Goal: Information Seeking & Learning: Learn about a topic

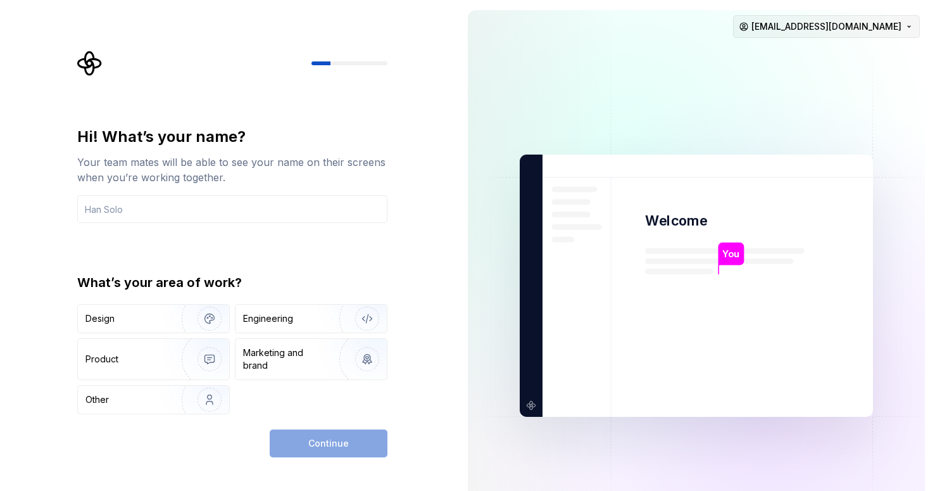
click at [849, 27] on html "Hi! What’s your name? Your team mates will be able to see your name on their sc…" at bounding box center [467, 245] width 935 height 491
click at [823, 79] on div "Delete account" at bounding box center [867, 79] width 120 height 13
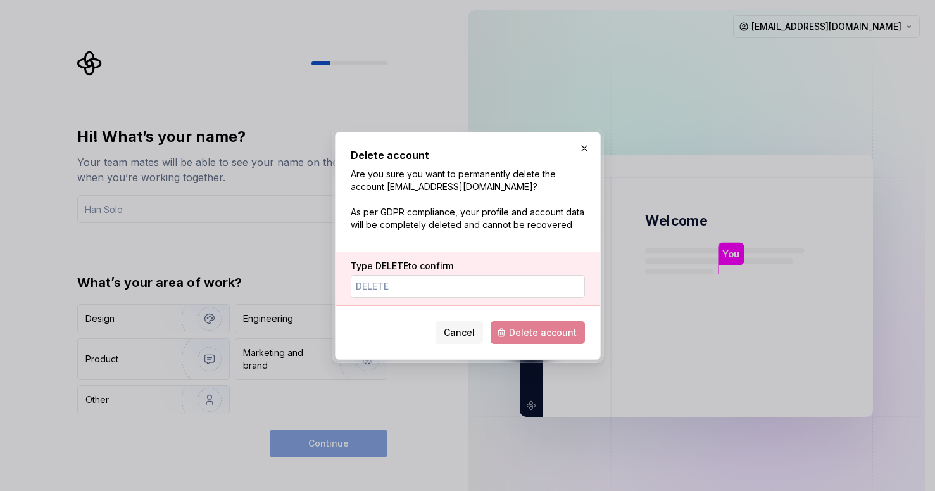
click at [450, 289] on input "Type DELETE to confirm" at bounding box center [468, 286] width 234 height 23
type input "DELETE"
click at [557, 332] on span "Delete account" at bounding box center [543, 332] width 68 height 13
click at [467, 332] on span "Cancel" at bounding box center [459, 332] width 31 height 13
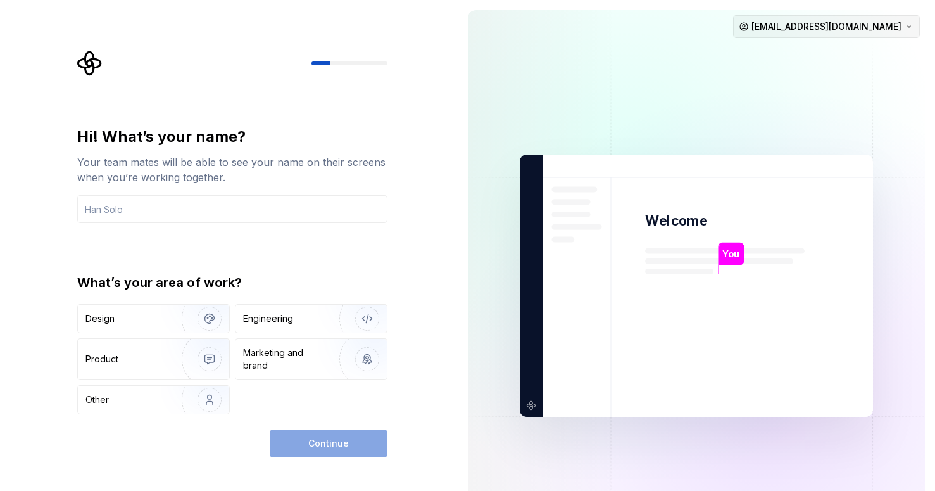
click at [840, 32] on html "Hi! What’s your name? Your team mates will be able to see your name on their sc…" at bounding box center [467, 245] width 935 height 491
click at [835, 79] on div "Delete account" at bounding box center [867, 79] width 120 height 13
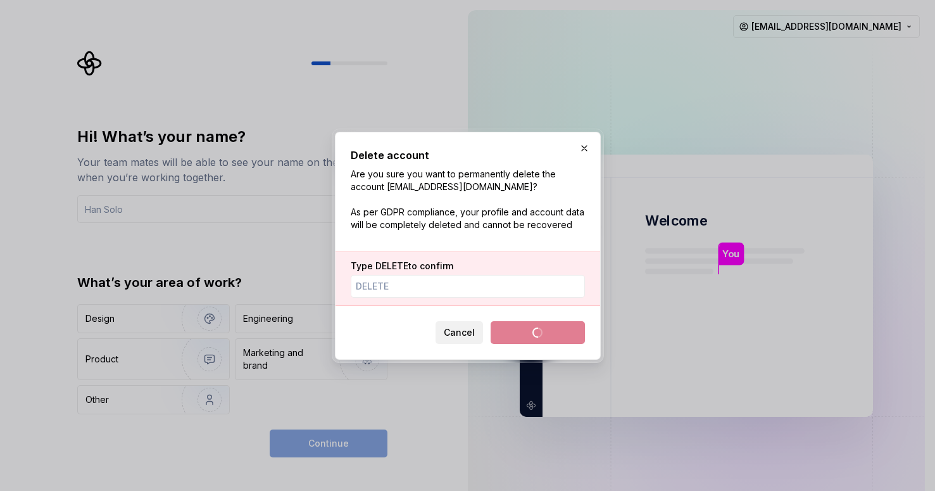
click at [474, 334] on span "Cancel" at bounding box center [459, 332] width 31 height 13
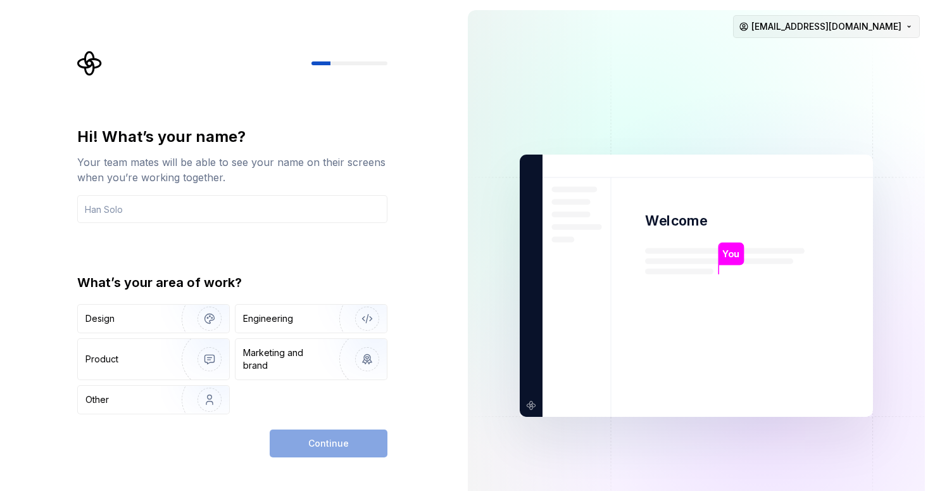
click at [863, 32] on html "Hi! What’s your name? Your team mates will be able to see your name on their sc…" at bounding box center [467, 245] width 935 height 491
click at [833, 56] on div "Sign out" at bounding box center [867, 53] width 120 height 13
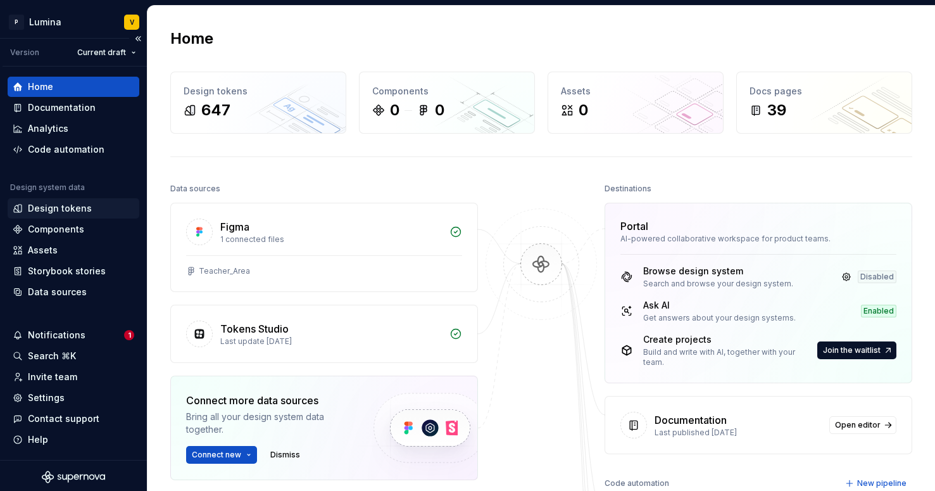
click at [48, 208] on div "Design tokens" at bounding box center [60, 208] width 64 height 13
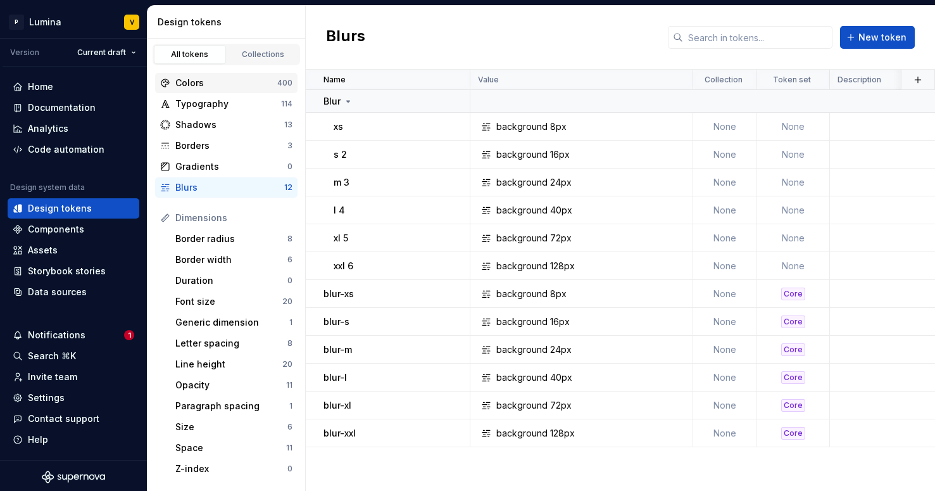
click at [274, 80] on div "Colors" at bounding box center [226, 83] width 102 height 13
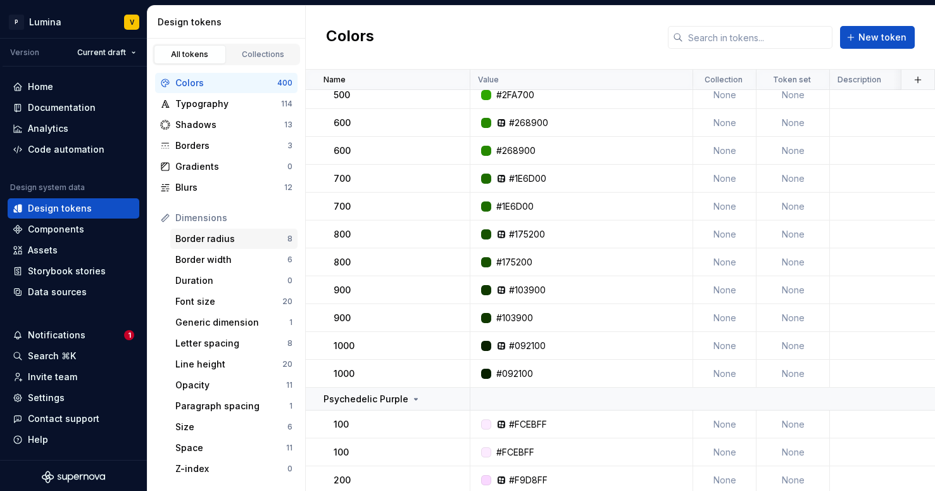
scroll to position [1461, 0]
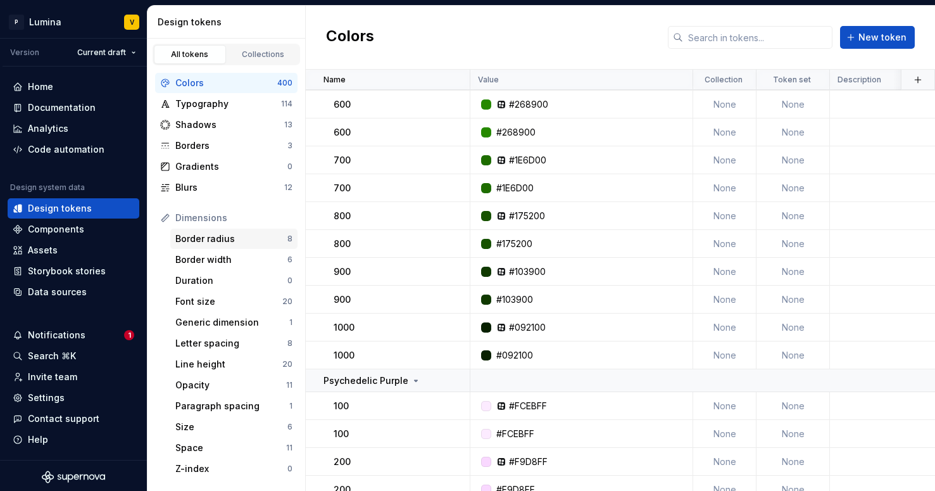
click at [217, 240] on div "Border radius" at bounding box center [231, 238] width 112 height 13
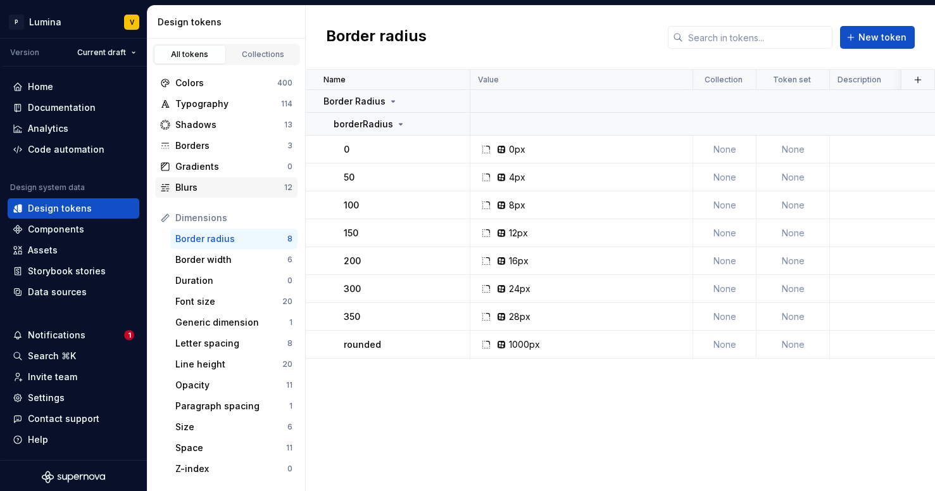
click at [222, 189] on div "Blurs" at bounding box center [229, 187] width 109 height 13
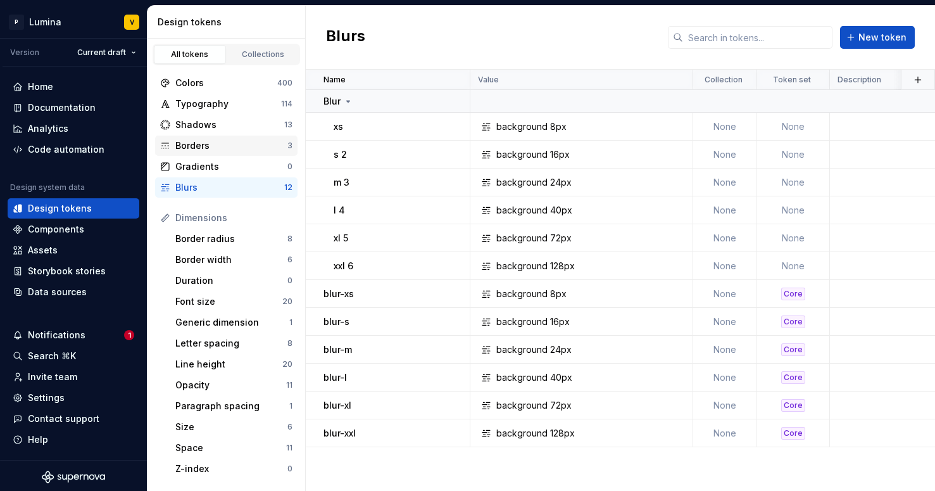
click at [248, 140] on div "Borders" at bounding box center [231, 145] width 112 height 13
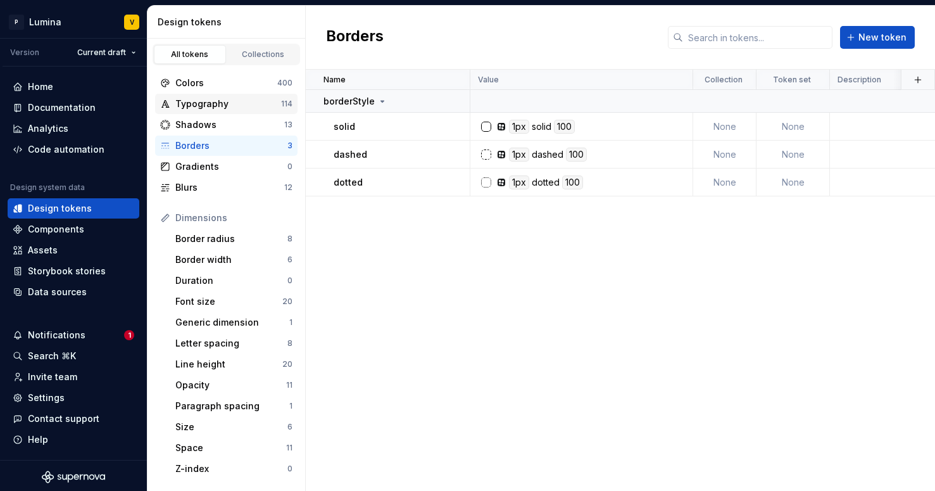
click at [266, 113] on div "Typography 114" at bounding box center [226, 104] width 142 height 20
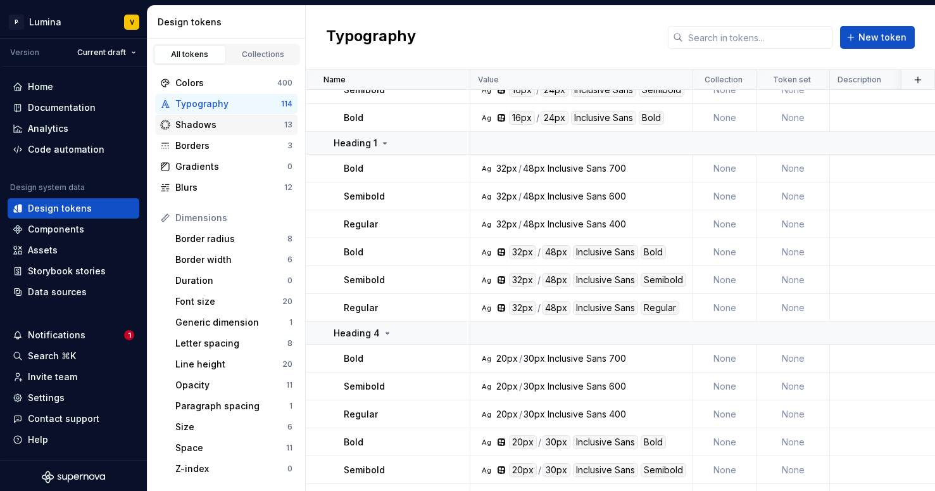
click at [274, 118] on div "Shadows" at bounding box center [229, 124] width 109 height 13
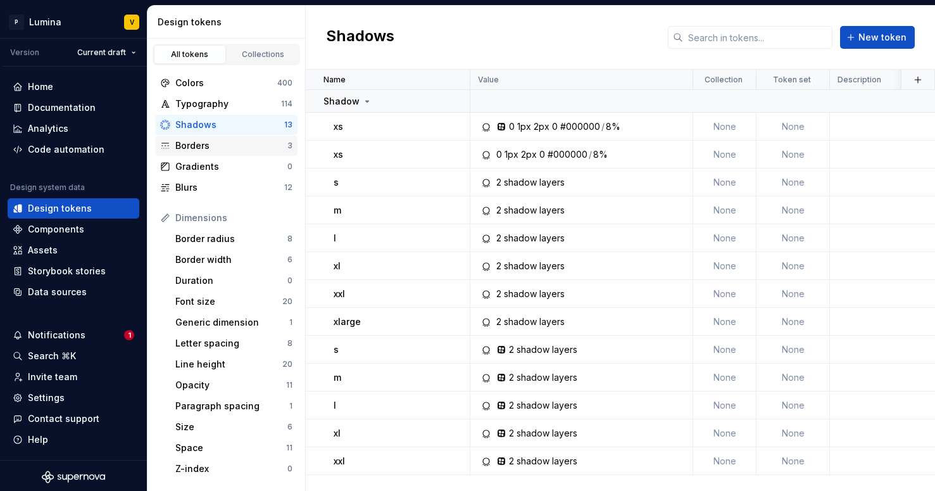
click at [263, 140] on div "Borders" at bounding box center [231, 145] width 112 height 13
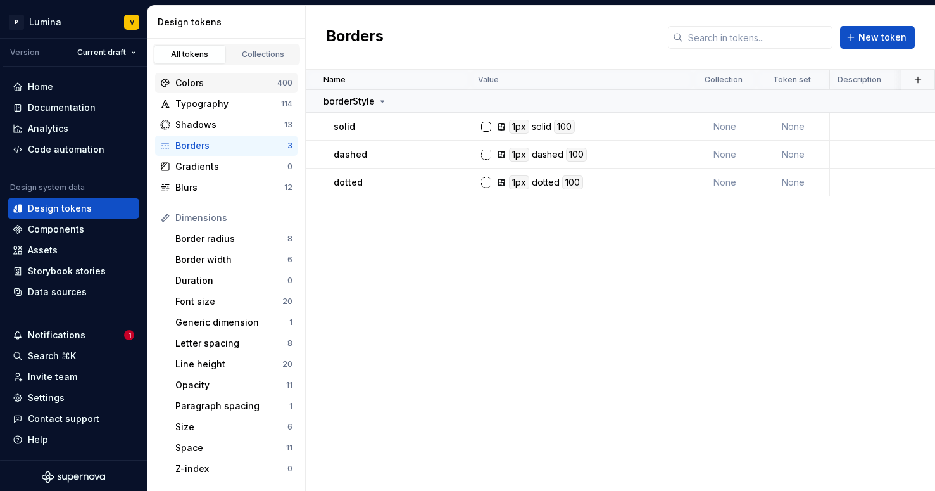
click at [269, 84] on div "Colors" at bounding box center [226, 83] width 102 height 13
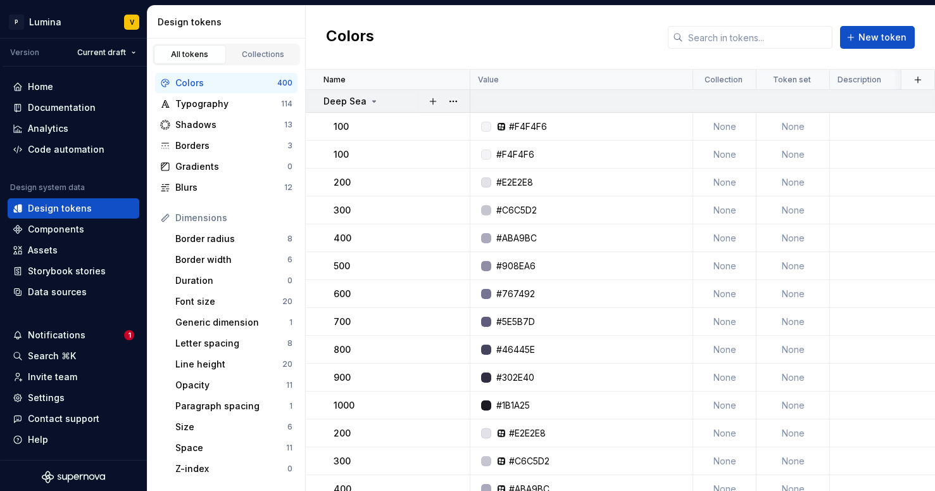
click at [370, 103] on icon at bounding box center [374, 101] width 10 height 10
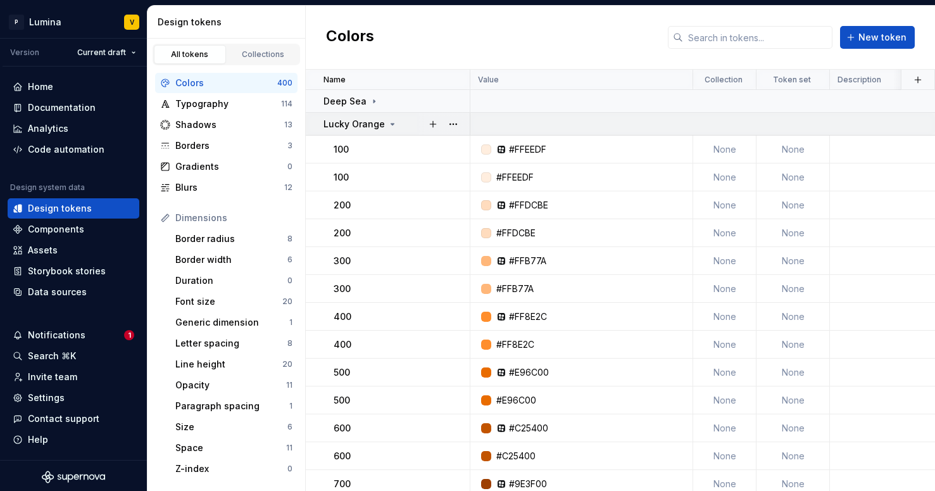
click at [381, 127] on p "Lucky Orange" at bounding box center [354, 124] width 61 height 13
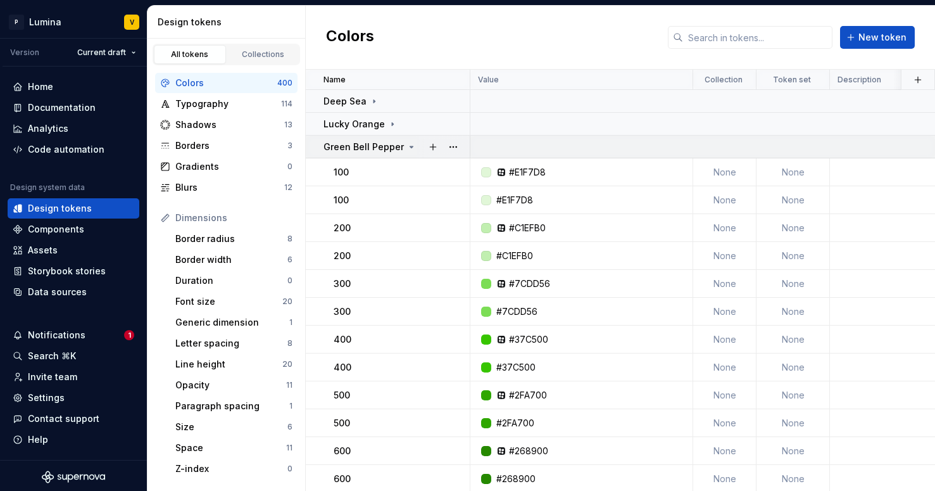
click at [397, 141] on p "Green Bell Pepper" at bounding box center [364, 147] width 80 height 13
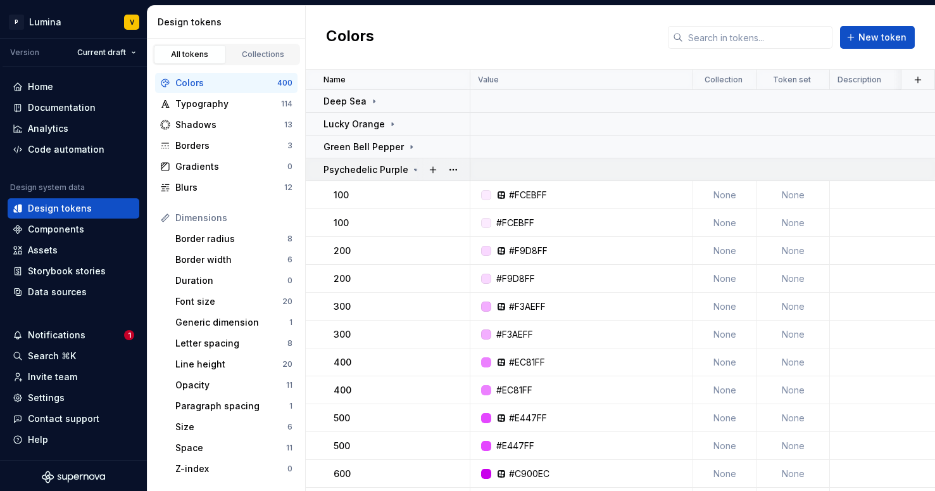
click at [410, 178] on td "Psychedelic Purple" at bounding box center [388, 169] width 165 height 23
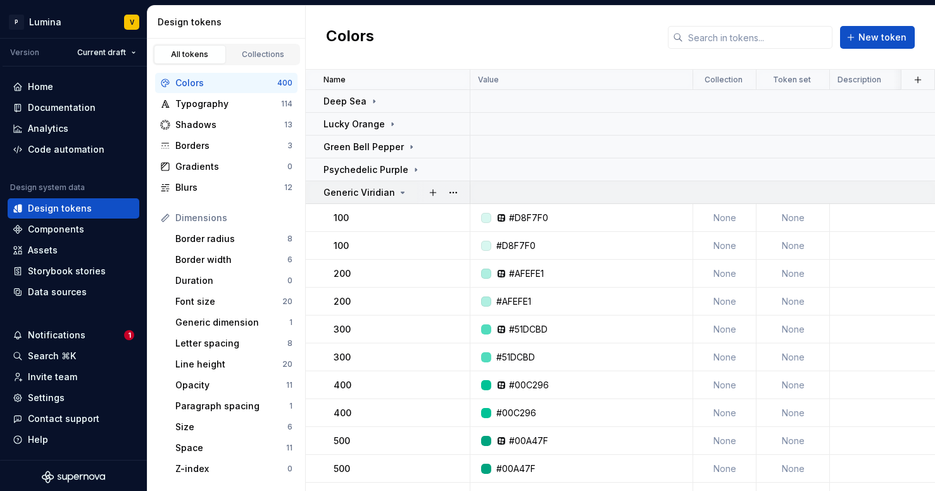
click at [398, 193] on icon at bounding box center [403, 192] width 10 height 10
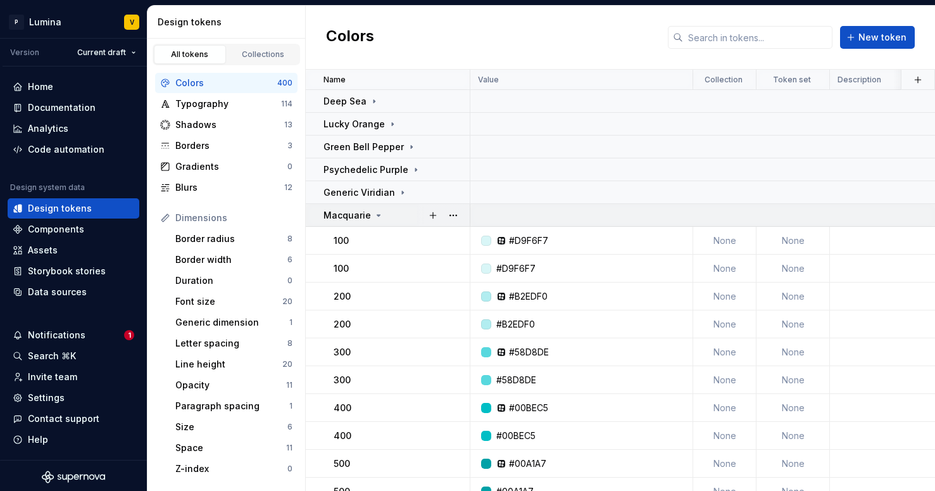
click at [367, 220] on p "Macquarie" at bounding box center [347, 215] width 47 height 13
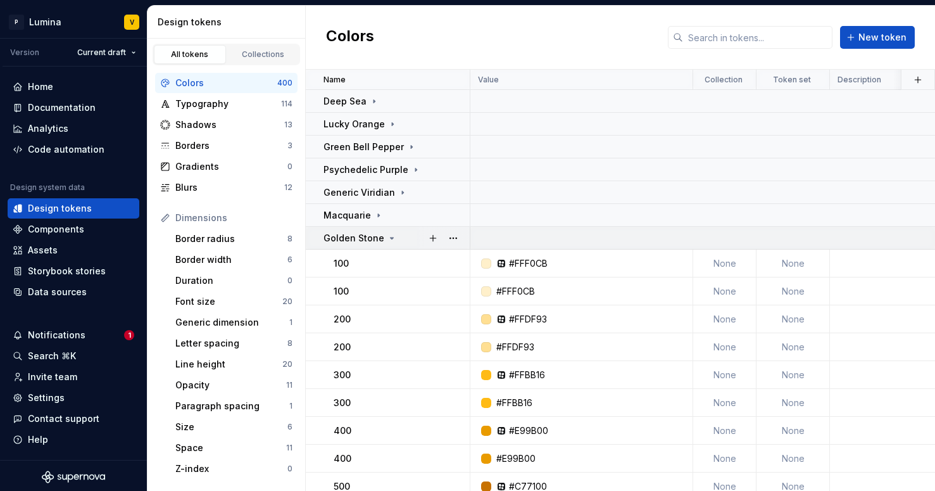
click at [383, 246] on td "Golden Stone" at bounding box center [388, 238] width 165 height 23
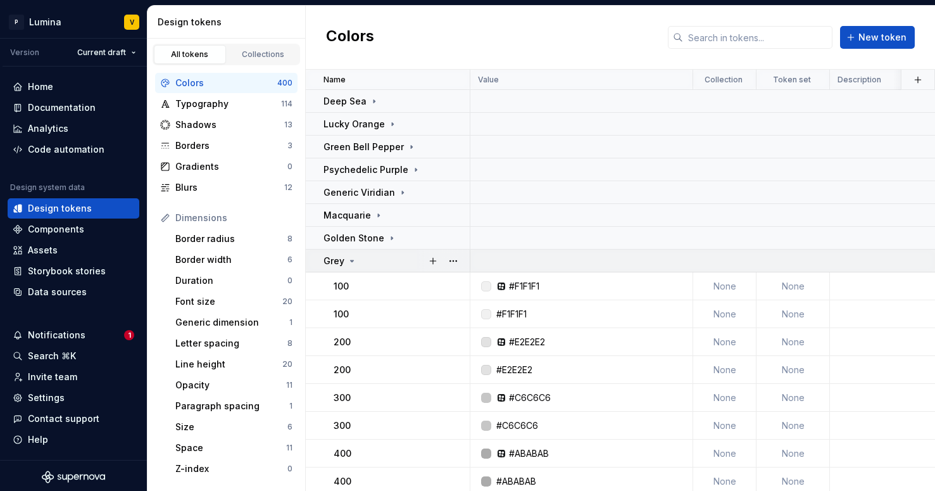
click at [358, 265] on div "Grey" at bounding box center [397, 261] width 146 height 13
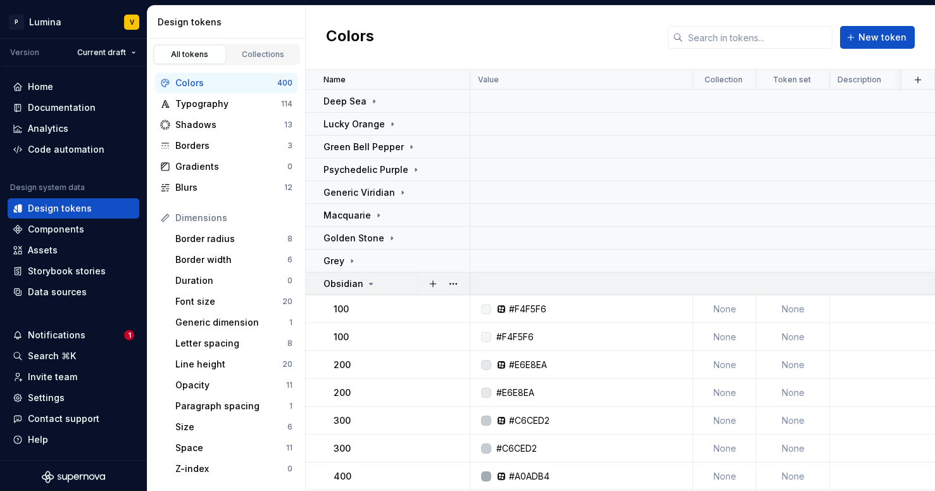
click at [357, 286] on p "Obsidian" at bounding box center [344, 283] width 40 height 13
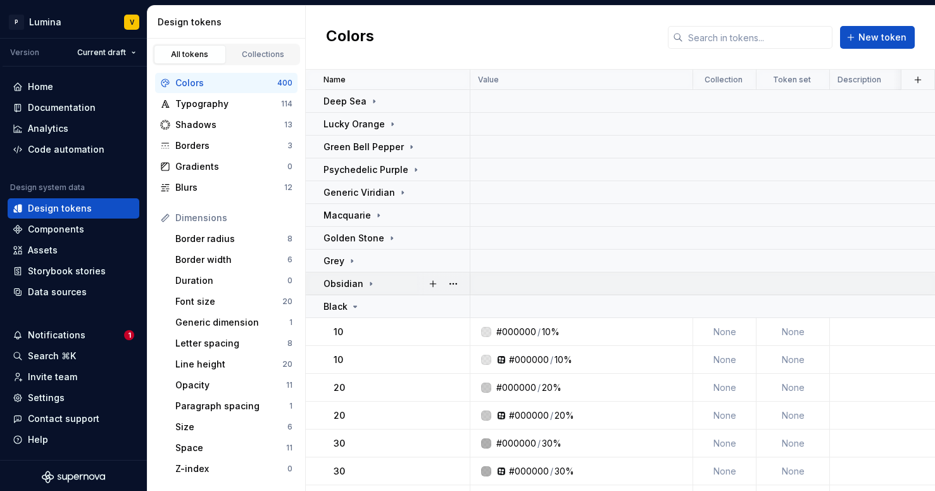
scroll to position [111, 0]
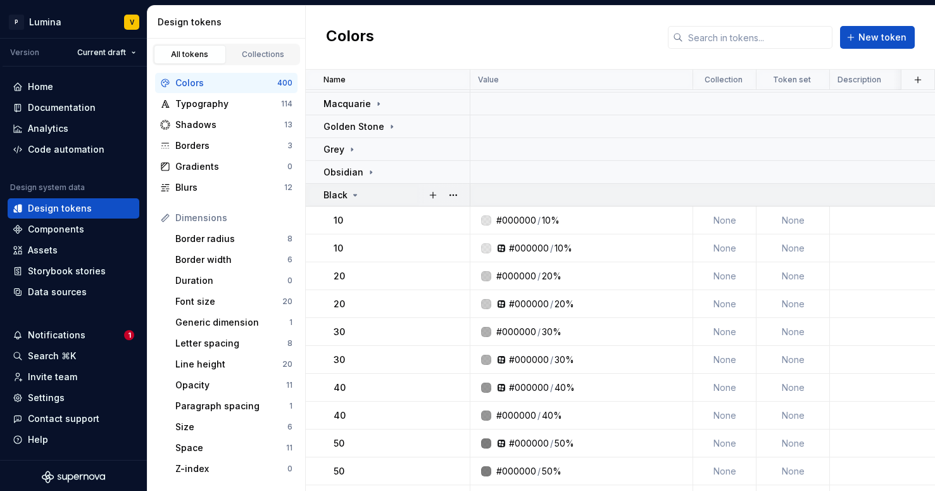
click at [356, 196] on icon at bounding box center [355, 195] width 10 height 10
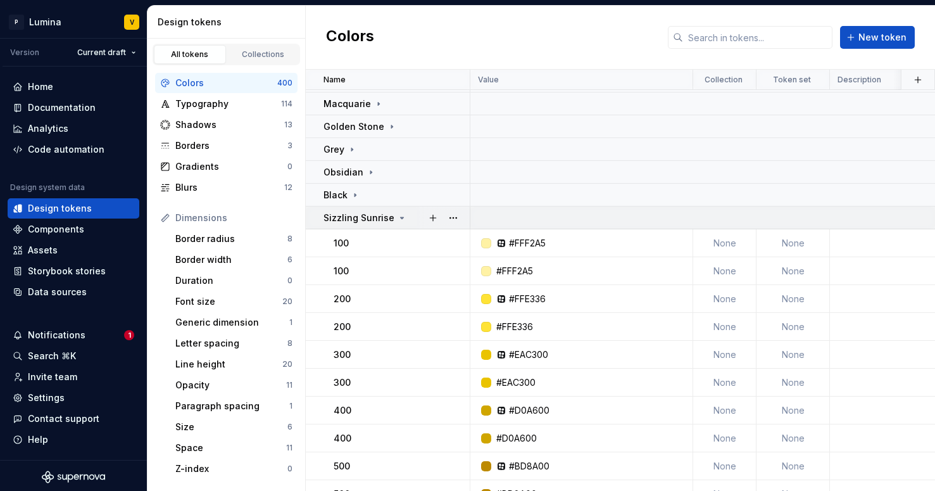
click at [381, 222] on p "Sizzling Sunrise" at bounding box center [359, 218] width 71 height 13
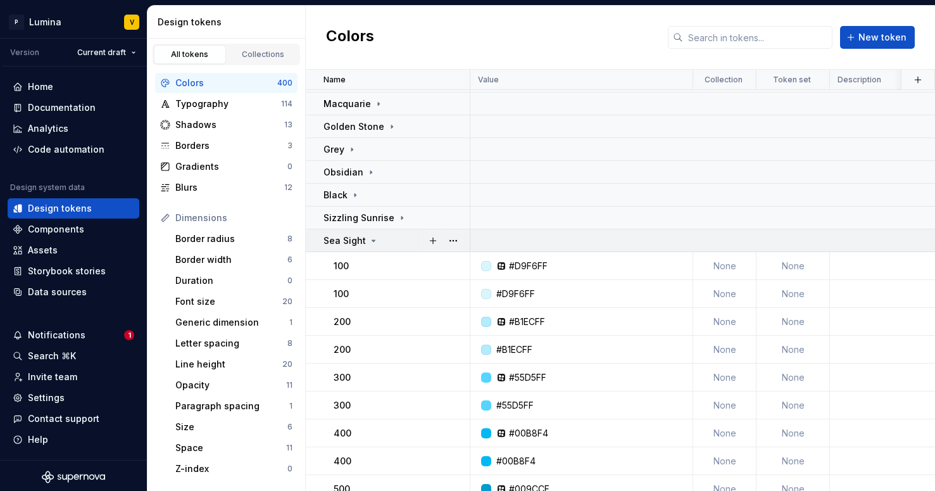
click at [365, 246] on div "Sea Sight" at bounding box center [351, 240] width 55 height 13
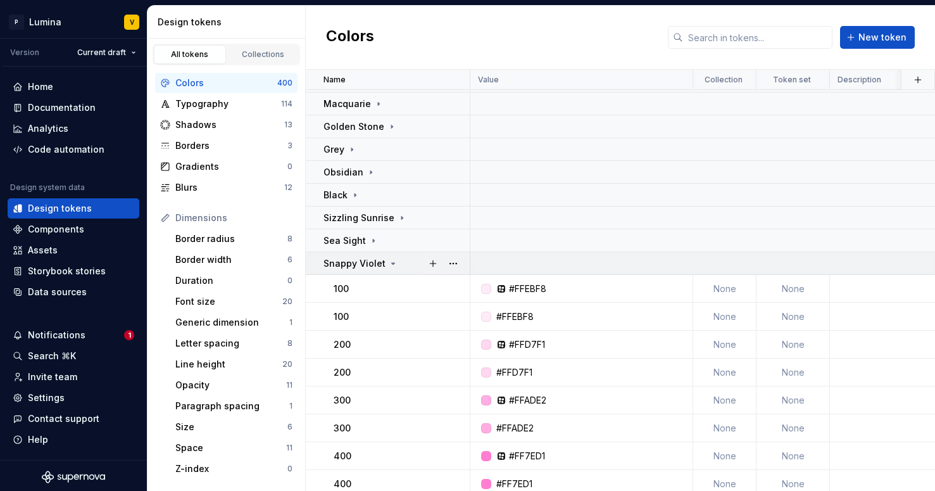
click at [365, 269] on p "Snappy Violet" at bounding box center [355, 263] width 62 height 13
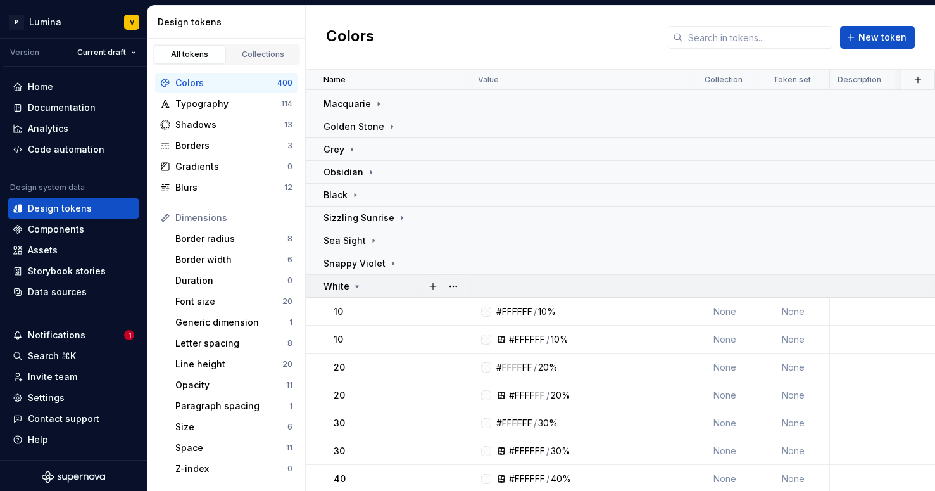
click at [352, 291] on div "White" at bounding box center [343, 286] width 39 height 13
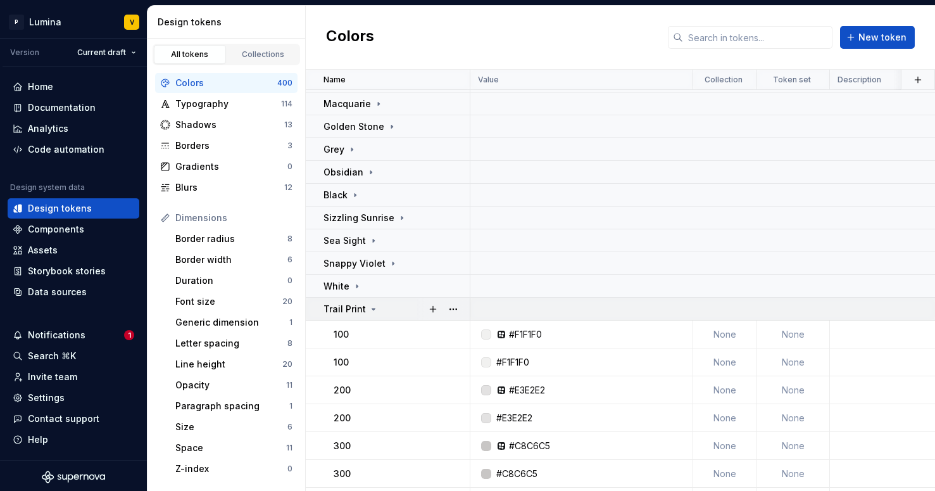
click at [353, 311] on p "Trail Print" at bounding box center [345, 309] width 42 height 13
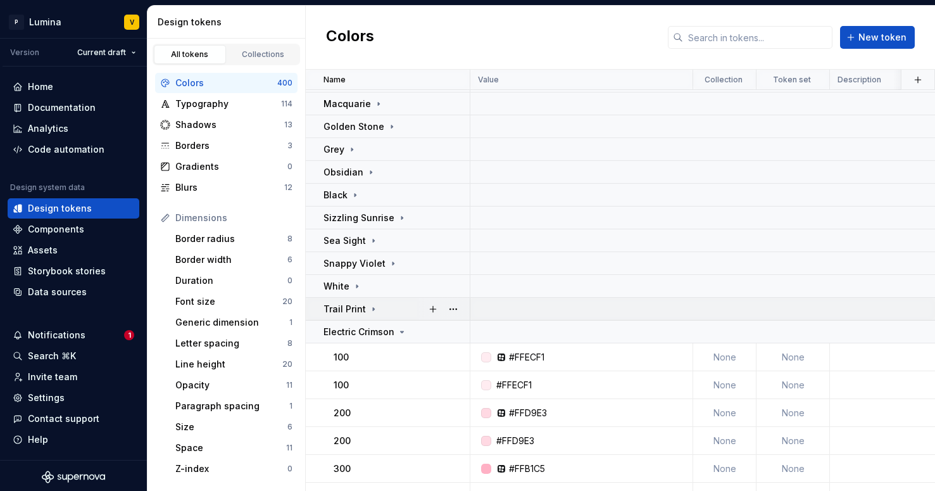
scroll to position [248, 0]
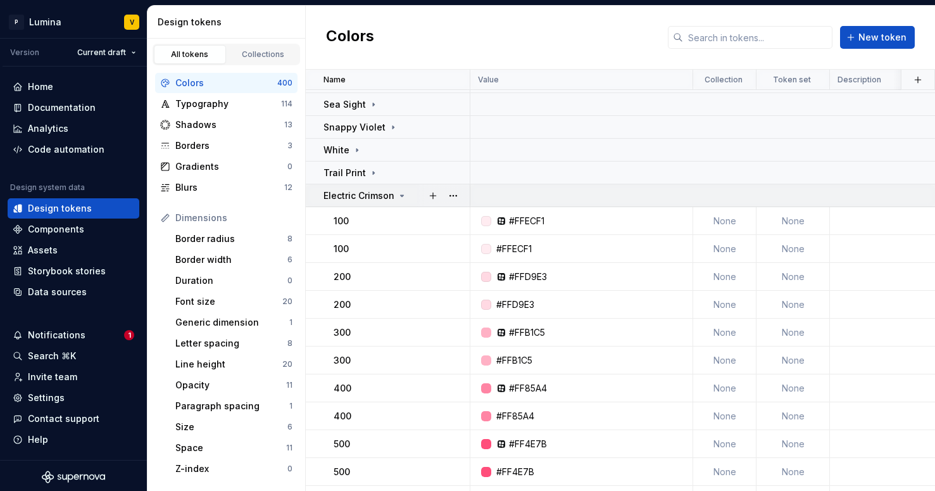
click at [393, 193] on div "Electric Crimson" at bounding box center [366, 195] width 84 height 13
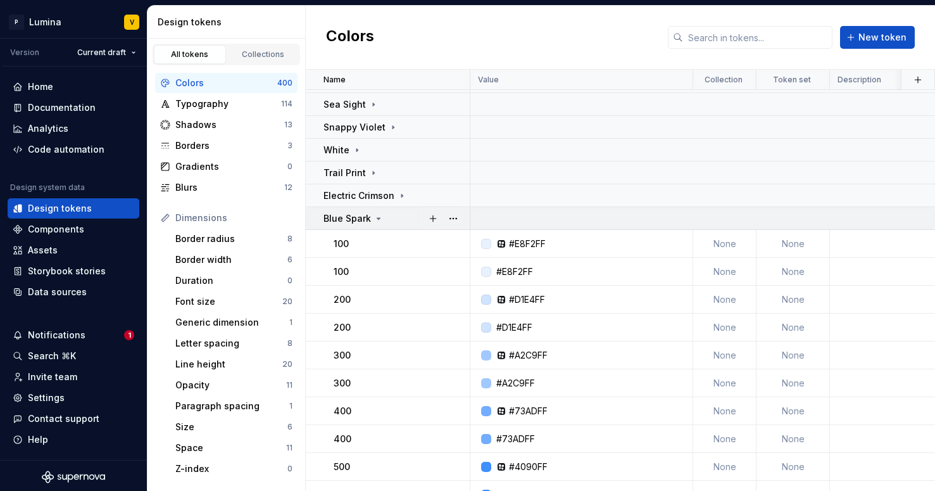
click at [370, 222] on div "Blue Spark" at bounding box center [354, 218] width 60 height 13
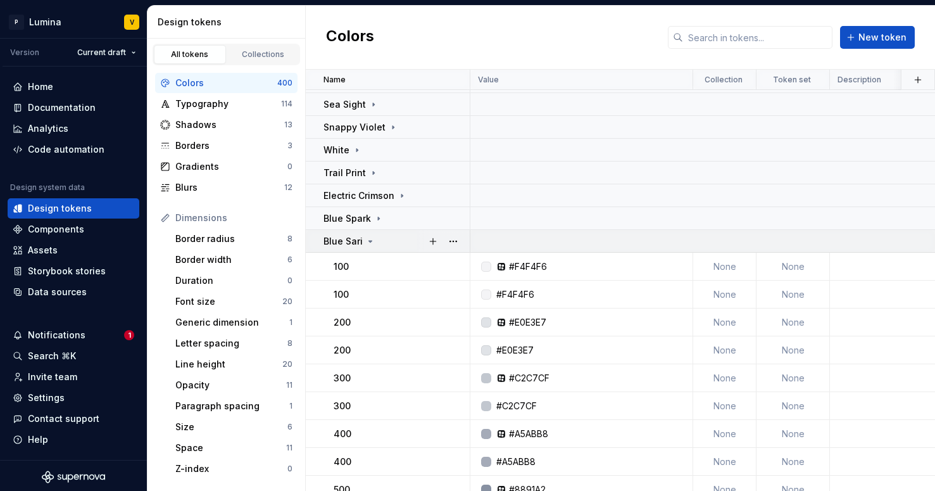
click at [375, 244] on div "Blue Sari" at bounding box center [397, 241] width 146 height 13
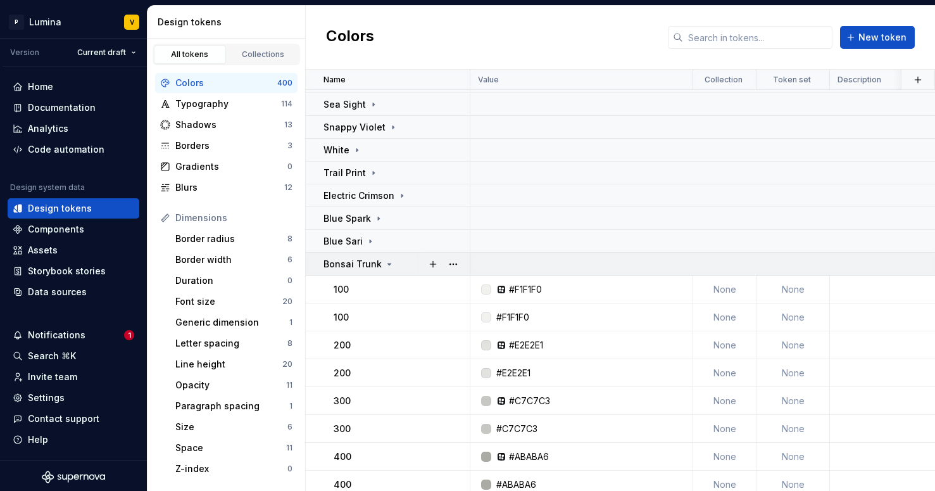
click at [370, 274] on td "Bonsai Trunk" at bounding box center [388, 264] width 165 height 23
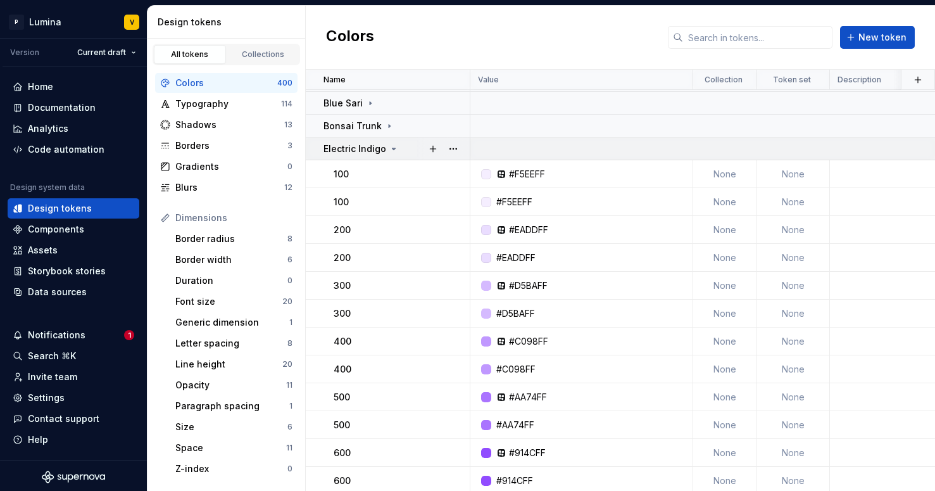
click at [389, 148] on icon at bounding box center [394, 149] width 10 height 10
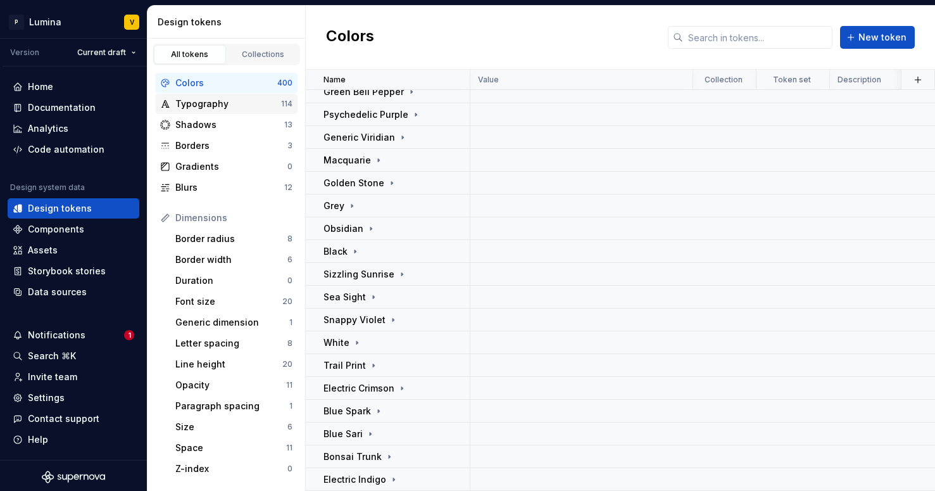
click at [272, 106] on div "Typography" at bounding box center [228, 104] width 106 height 13
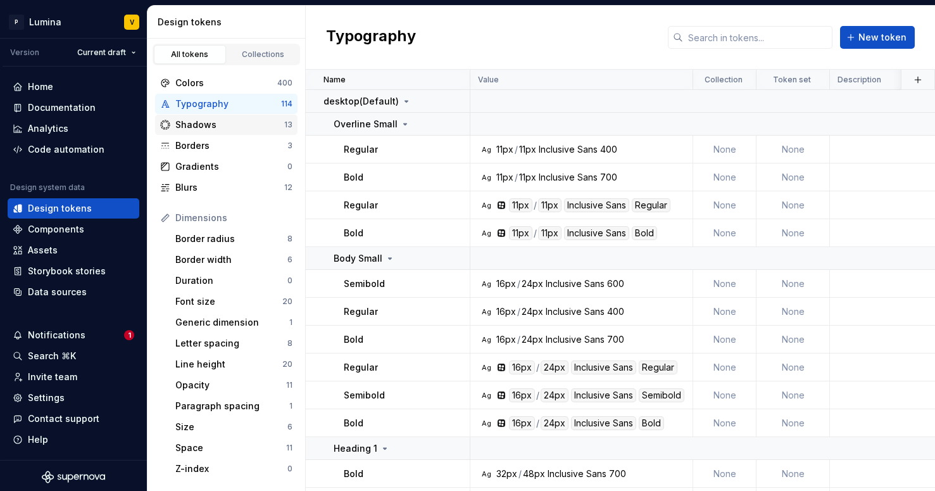
click at [246, 129] on div "Shadows" at bounding box center [229, 124] width 109 height 13
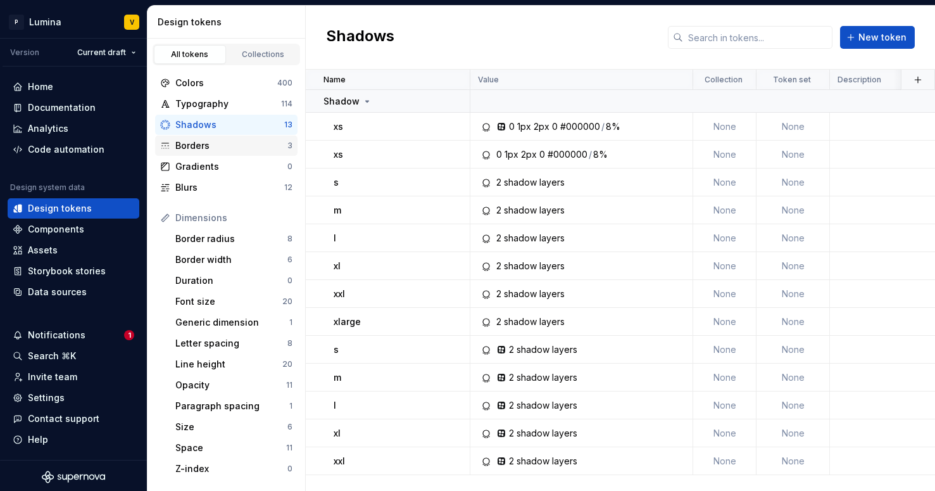
click at [238, 148] on div "Borders" at bounding box center [231, 145] width 112 height 13
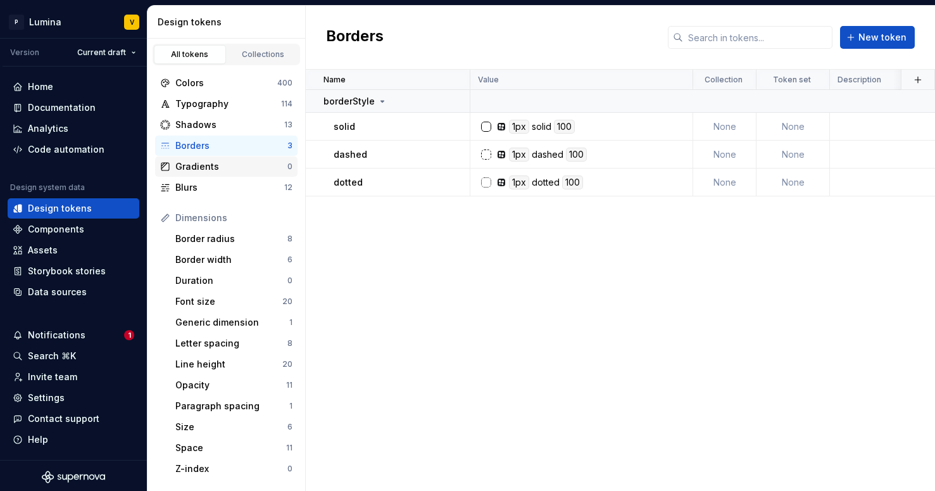
click at [235, 160] on div "Gradients" at bounding box center [231, 166] width 112 height 13
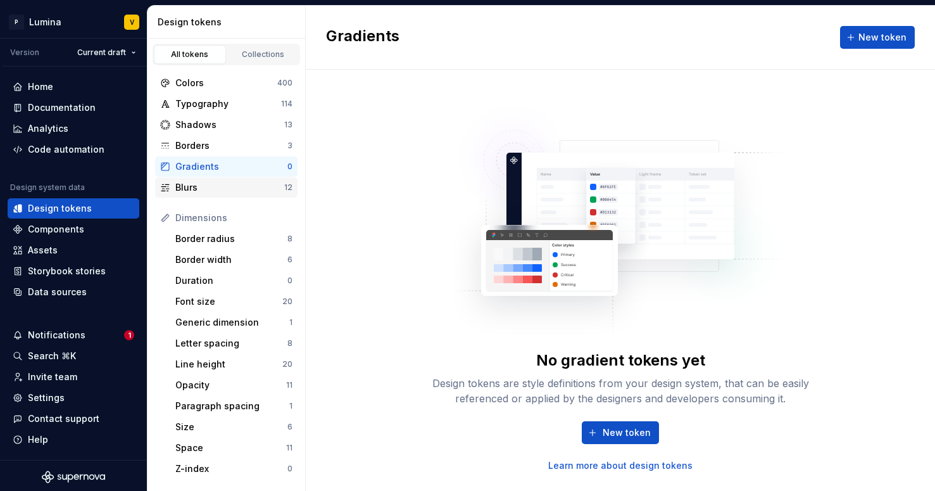
click at [225, 186] on div "Blurs" at bounding box center [229, 187] width 109 height 13
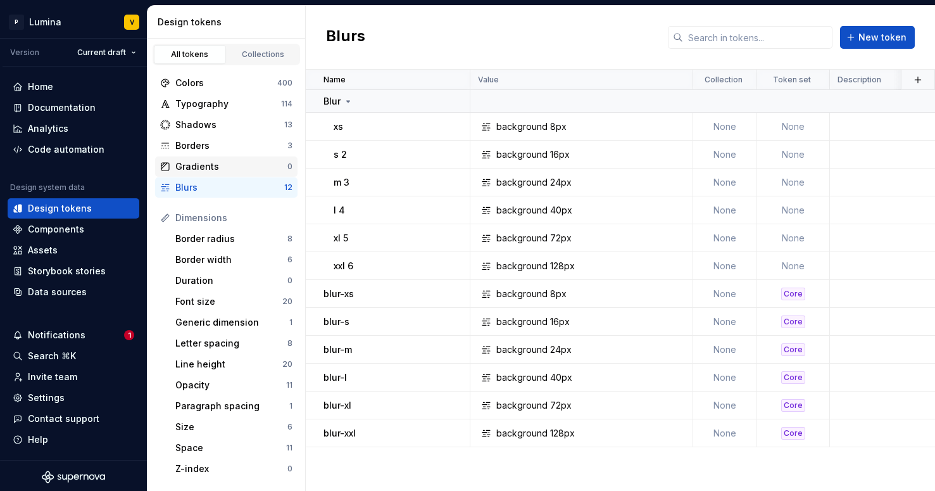
click at [244, 173] on div "Gradients 0" at bounding box center [226, 166] width 142 height 20
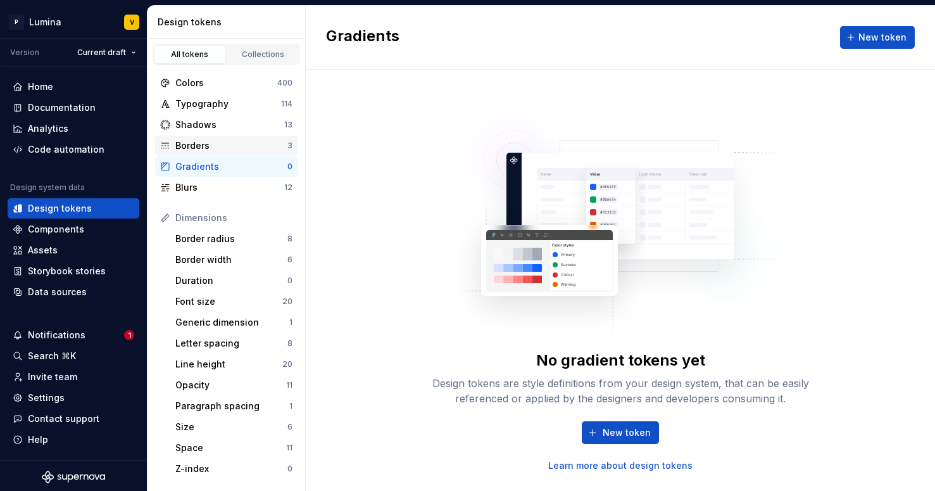
click at [258, 139] on div "Borders" at bounding box center [231, 145] width 112 height 13
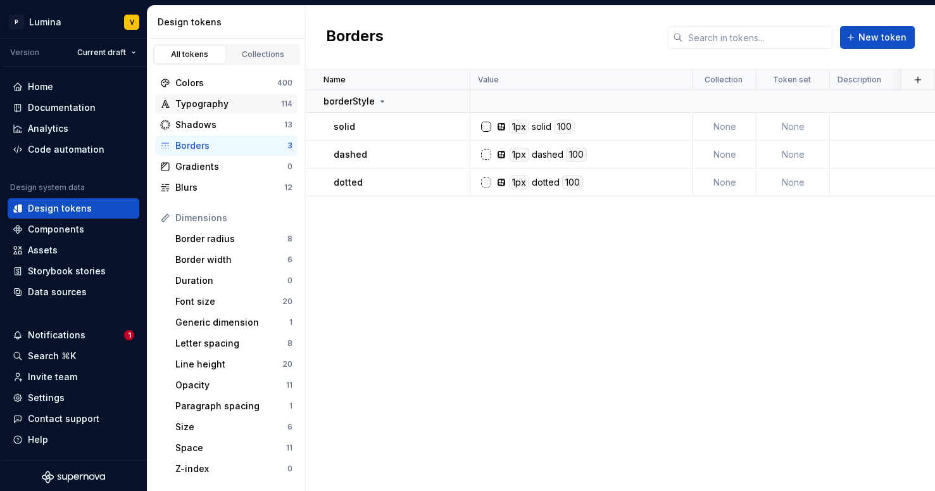
click at [263, 98] on div "Typography" at bounding box center [228, 104] width 106 height 13
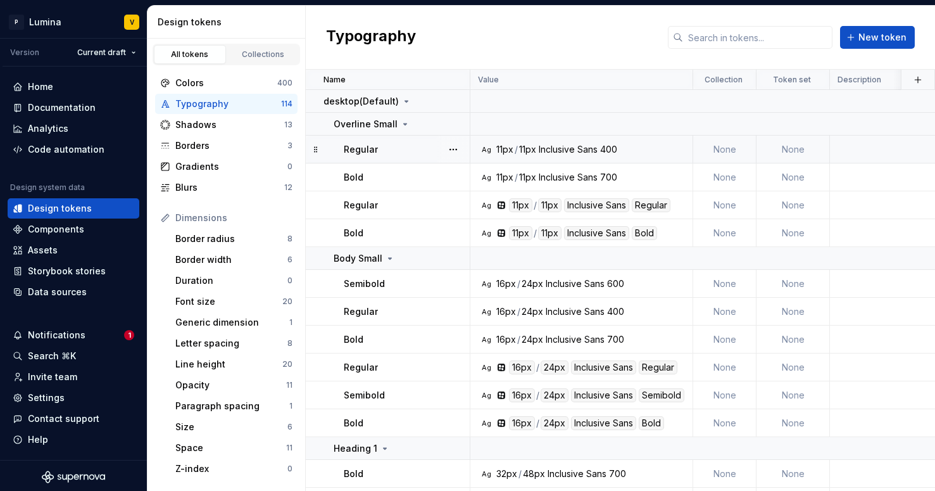
click at [722, 150] on td "None" at bounding box center [724, 150] width 63 height 28
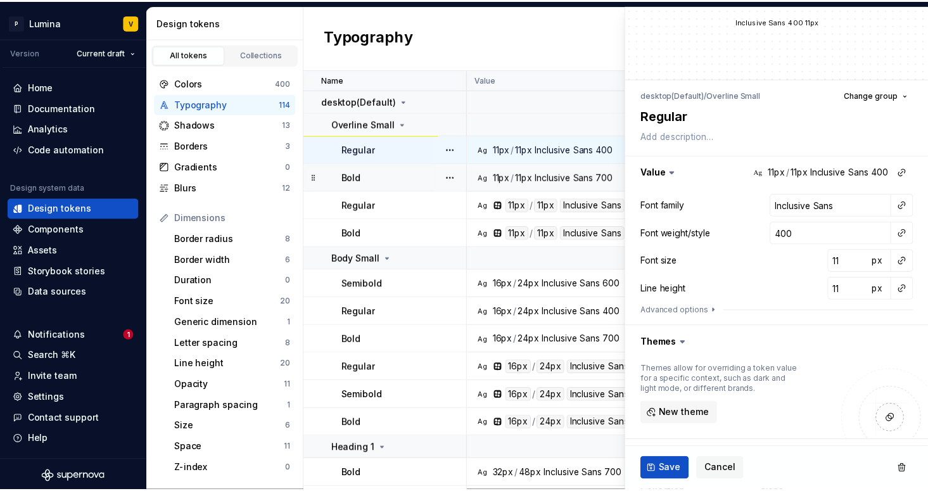
scroll to position [141, 0]
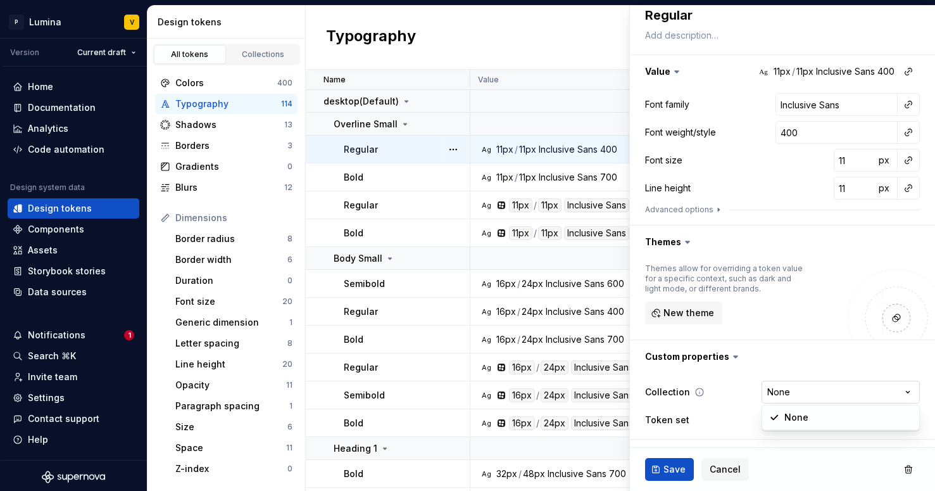
click at [782, 389] on html "P Lumina V Version Current draft Home Documentation Analytics Code automation D…" at bounding box center [467, 245] width 935 height 491
click at [778, 423] on html "P Lumina V Version Current draft Home Documentation Analytics Code automation D…" at bounding box center [467, 245] width 935 height 491
click at [529, 88] on html "P Lumina V Version Current draft Home Documentation Analytics Code automation D…" at bounding box center [467, 245] width 935 height 491
click at [396, 56] on div "Typography New token" at bounding box center [621, 38] width 630 height 64
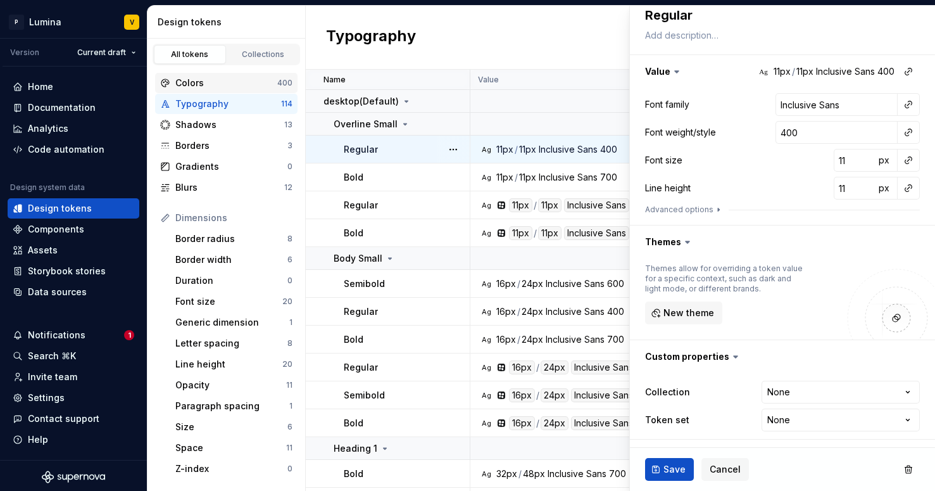
click at [222, 83] on div "Colors" at bounding box center [226, 83] width 102 height 13
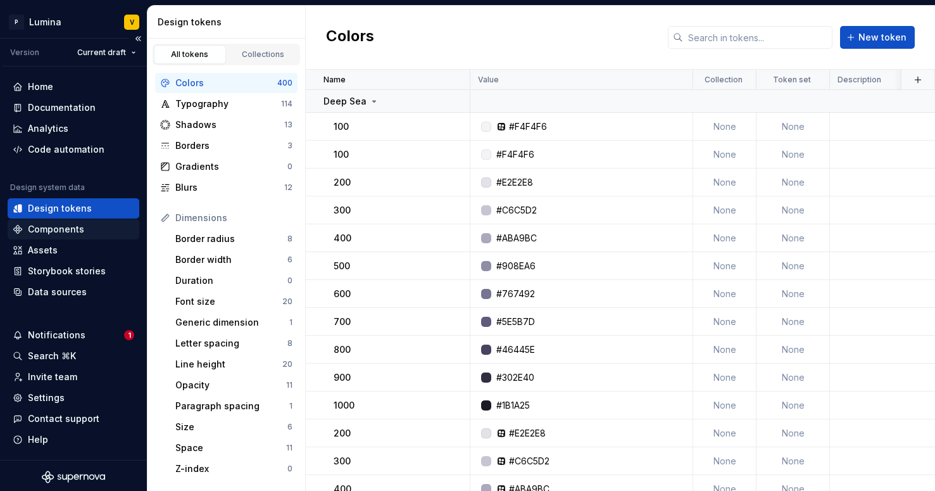
click at [76, 233] on div "Components" at bounding box center [56, 229] width 56 height 13
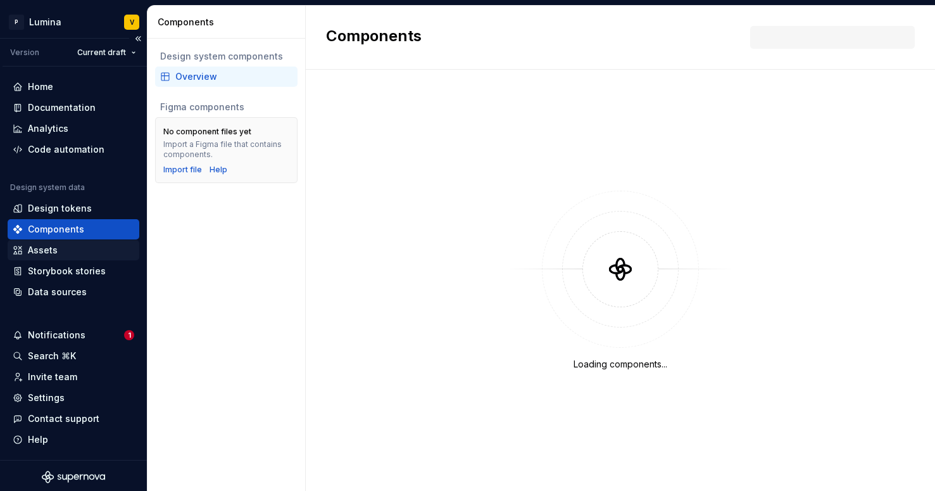
click at [71, 250] on div "Assets" at bounding box center [74, 250] width 122 height 13
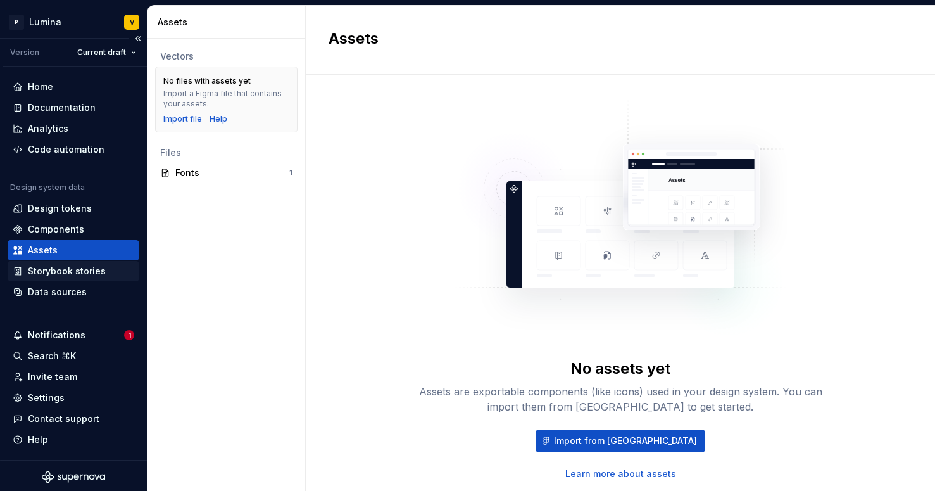
click at [60, 279] on div "Storybook stories" at bounding box center [74, 271] width 132 height 20
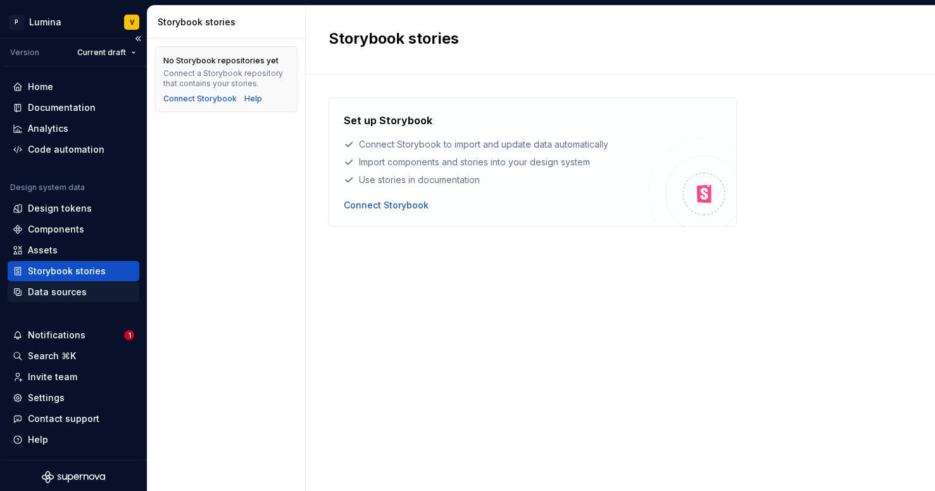
click at [56, 290] on div "Data sources" at bounding box center [57, 292] width 59 height 13
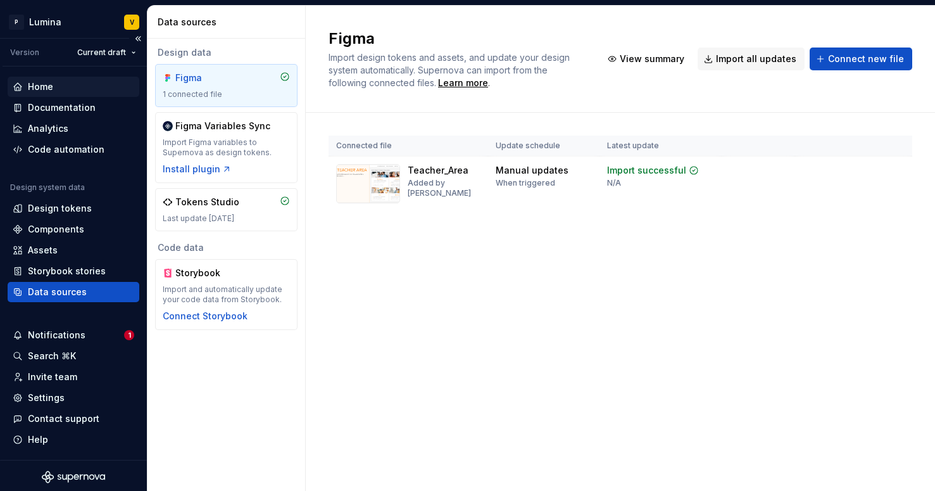
click at [71, 81] on div "Home" at bounding box center [74, 86] width 122 height 13
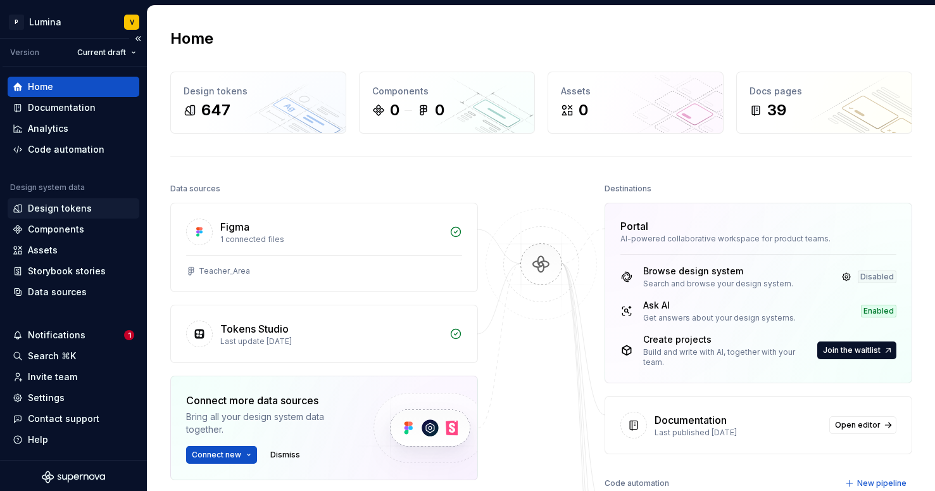
click at [54, 207] on div "Design tokens" at bounding box center [60, 208] width 64 height 13
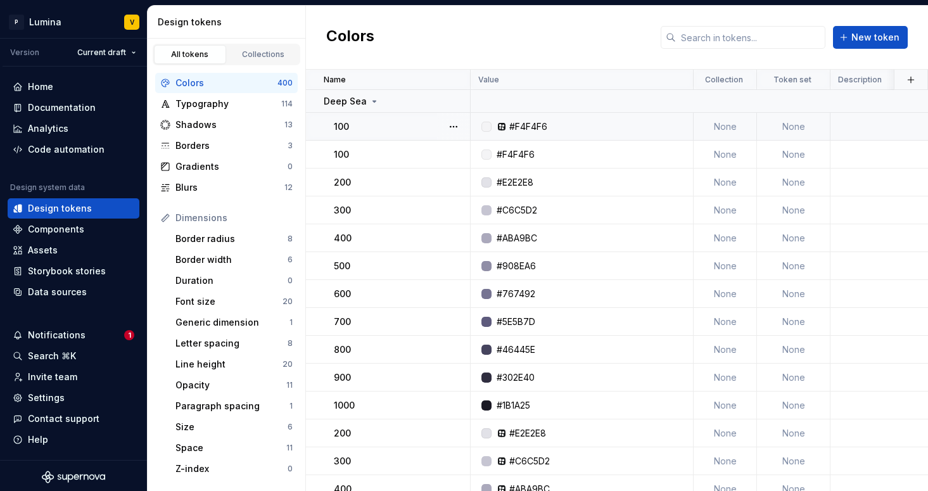
click at [806, 125] on td "None" at bounding box center [793, 127] width 73 height 28
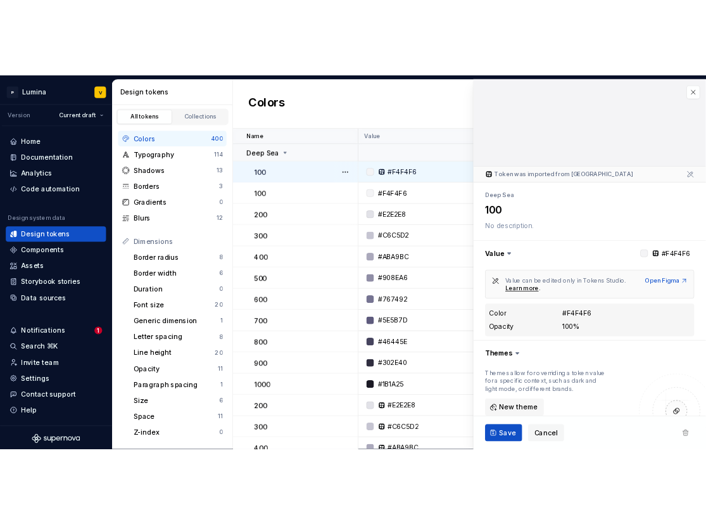
scroll to position [123, 0]
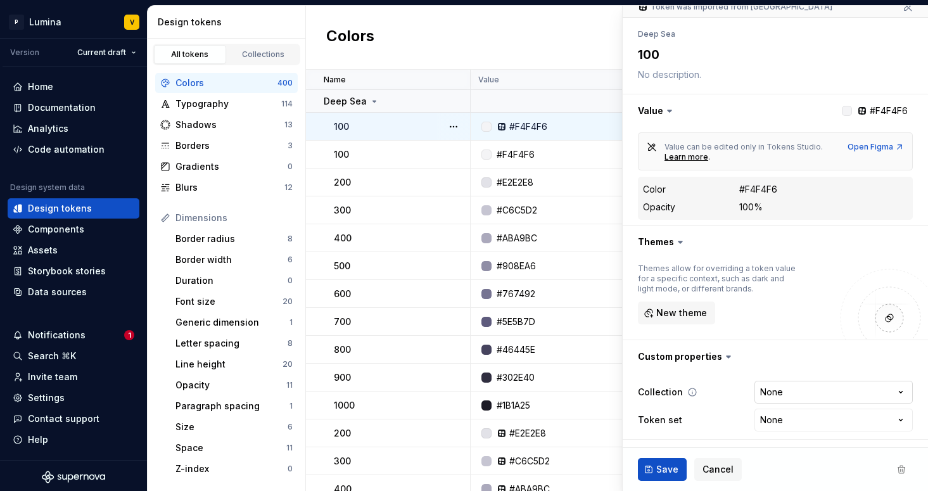
click at [778, 384] on html "P Lumina V Version Current draft Home Documentation Analytics Code automation D…" at bounding box center [464, 245] width 928 height 491
click at [754, 359] on html "P Lumina V Version Current draft Home Documentation Analytics Code automation D…" at bounding box center [464, 245] width 928 height 491
click at [766, 415] on html "P Lumina V Version Current draft Home Documentation Analytics Code automation D…" at bounding box center [464, 245] width 928 height 491
click at [825, 218] on html "P Lumina V Version Current draft Home Documentation Analytics Code automation D…" at bounding box center [464, 245] width 928 height 491
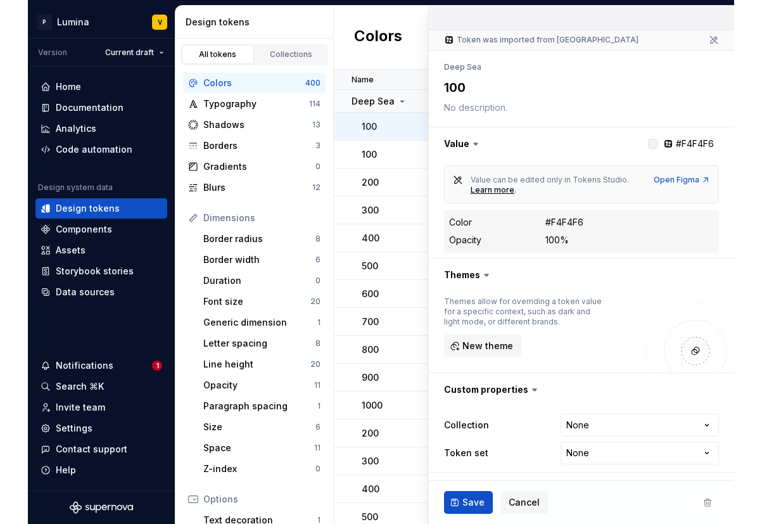
scroll to position [90, 0]
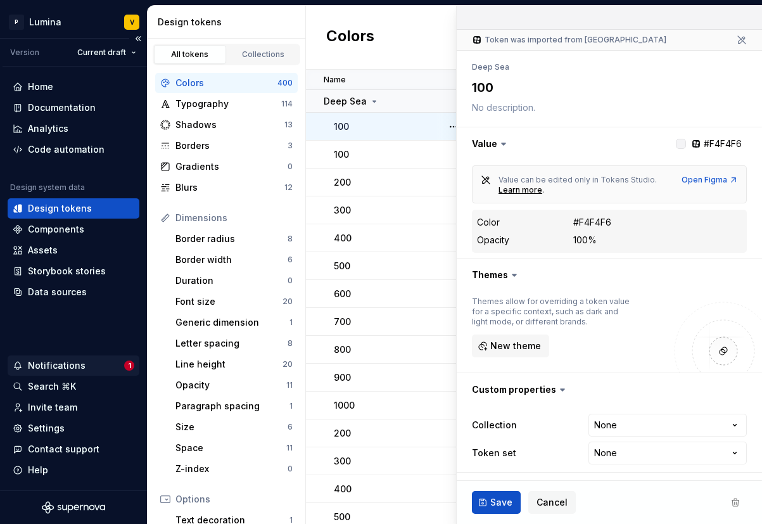
click at [50, 366] on div "Notifications" at bounding box center [57, 365] width 58 height 13
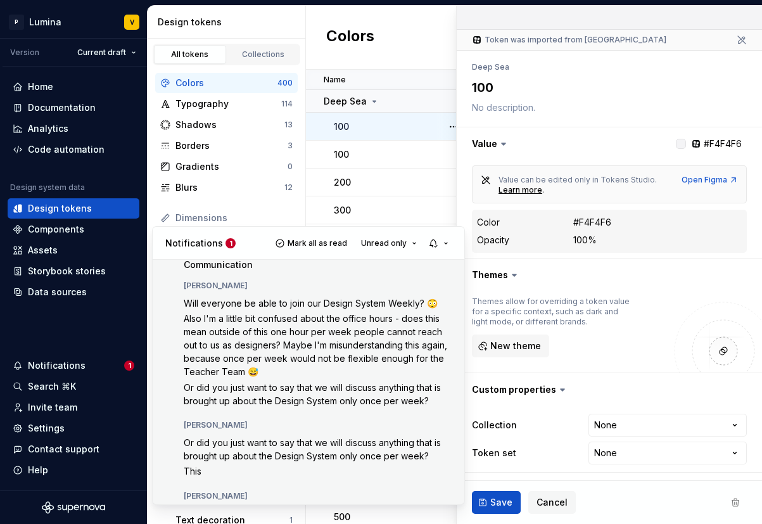
scroll to position [0, 0]
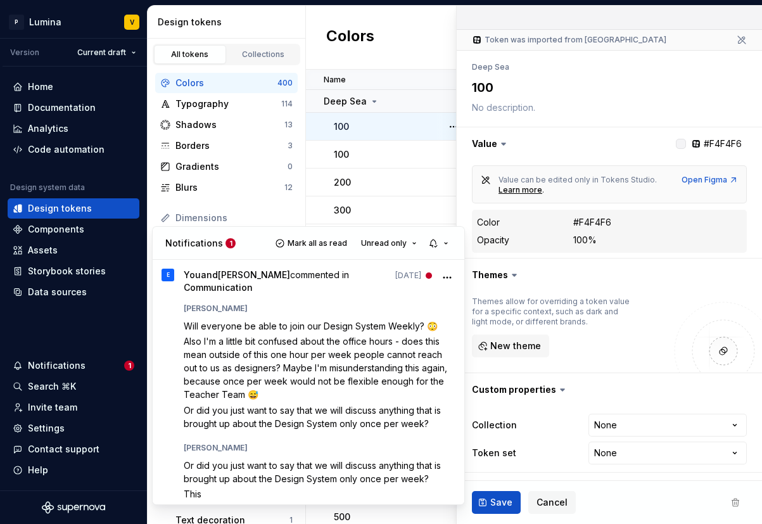
click at [353, 44] on html "P Lumina V Version Current draft Home Documentation Analytics Code automation D…" at bounding box center [381, 262] width 762 height 524
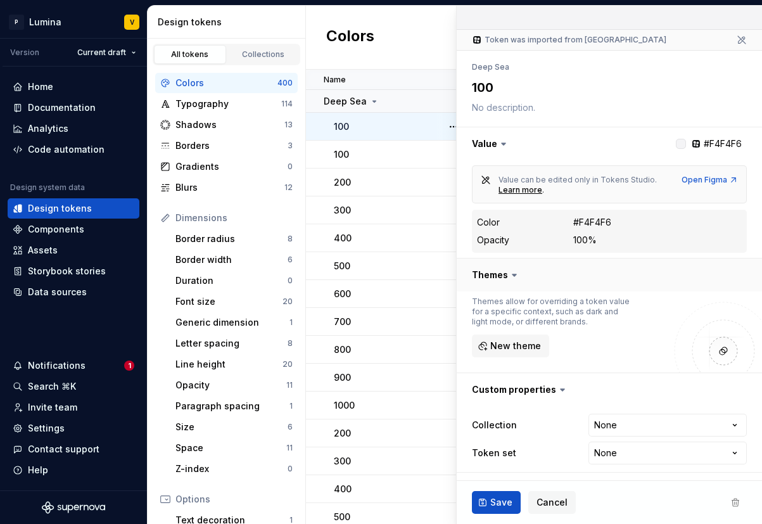
type textarea "*"
